Goal: Task Accomplishment & Management: Manage account settings

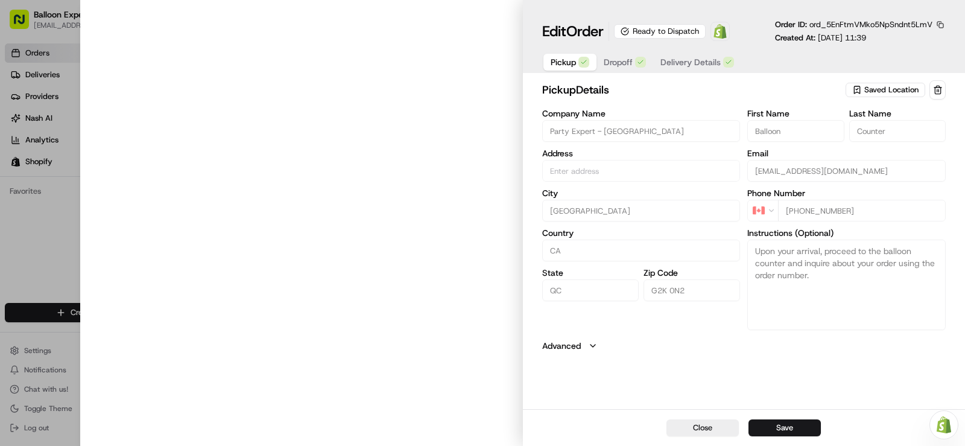
type input "[STREET_ADDRESS][PERSON_NAME]"
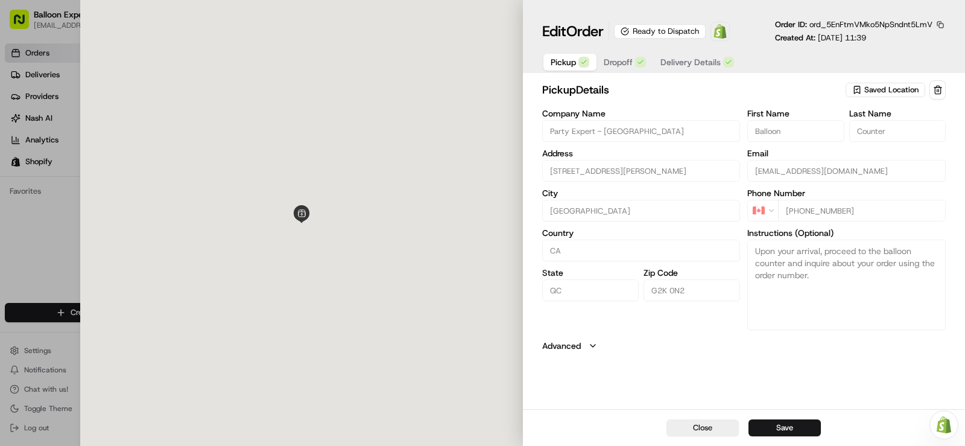
click at [2, 265] on div at bounding box center [482, 223] width 965 height 446
click at [10, 267] on div at bounding box center [482, 223] width 965 height 446
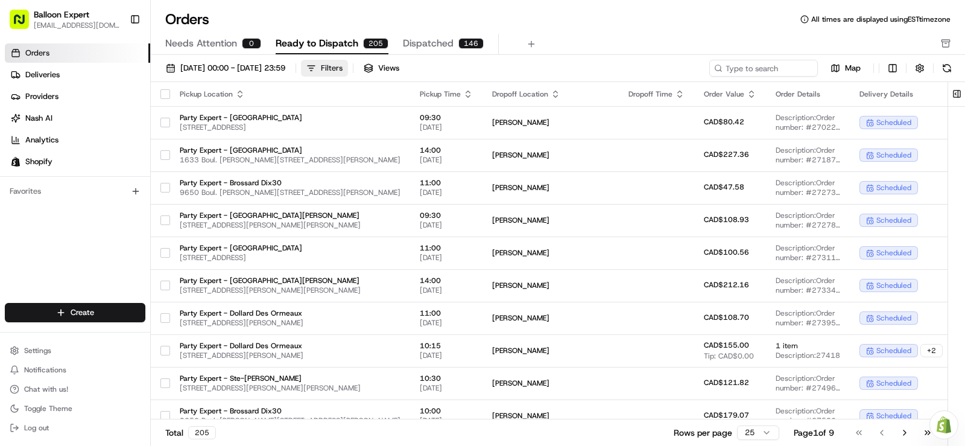
click at [348, 60] on button "Filters" at bounding box center [324, 68] width 47 height 17
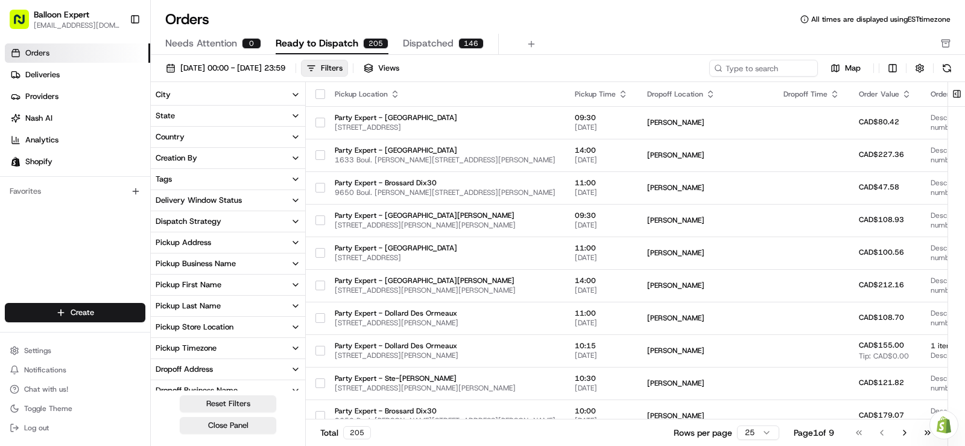
click at [297, 323] on icon "button" at bounding box center [296, 327] width 10 height 10
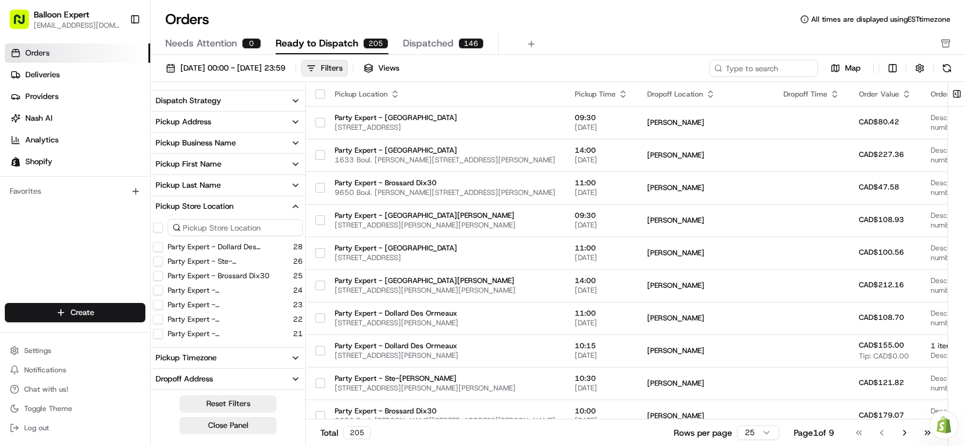
click at [159, 320] on button "Party Expert - [GEOGRAPHIC_DATA]" at bounding box center [158, 319] width 10 height 10
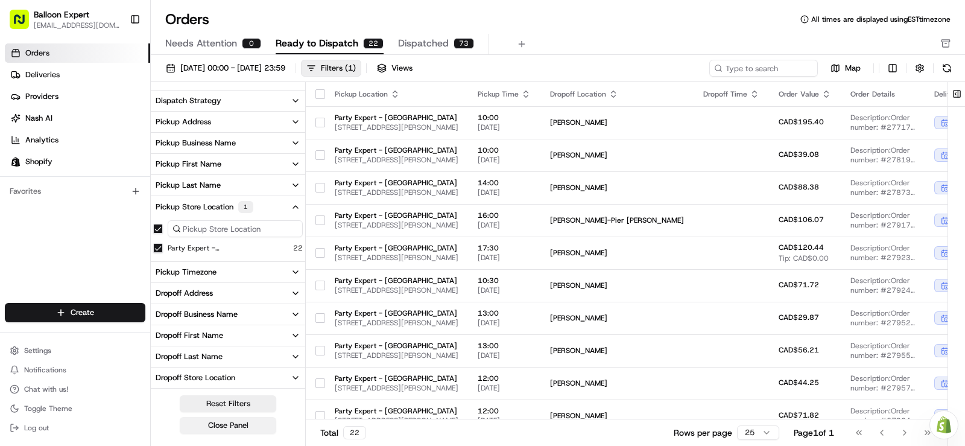
click at [222, 423] on button "Close Panel" at bounding box center [228, 425] width 96 height 17
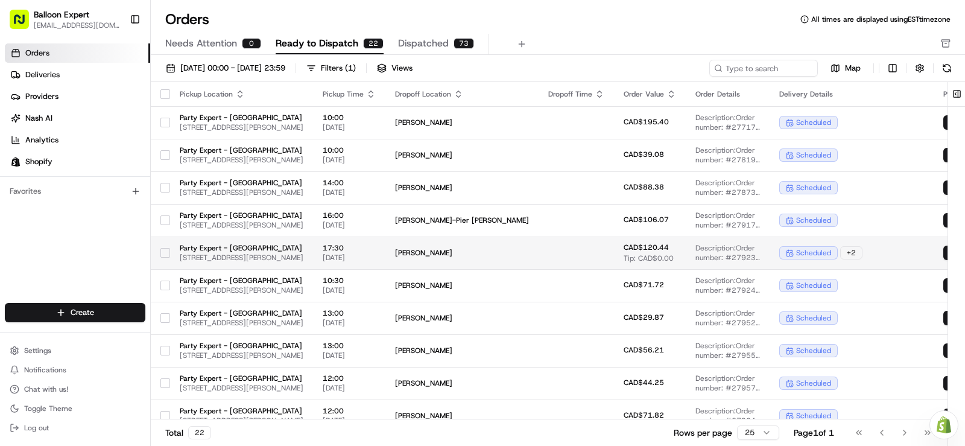
click at [529, 255] on span "[PERSON_NAME]" at bounding box center [462, 253] width 134 height 10
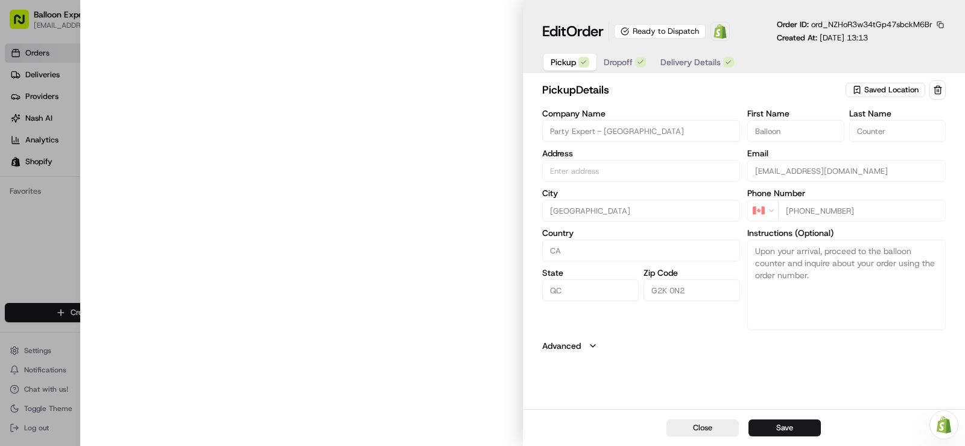
type input "[STREET_ADDRESS][PERSON_NAME]"
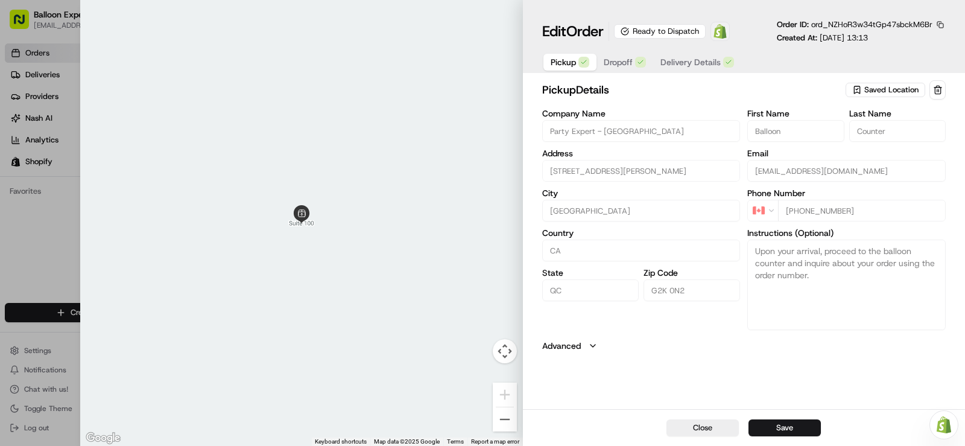
click at [720, 33] on img at bounding box center [720, 31] width 14 height 14
